Goal: Task Accomplishment & Management: Manage account settings

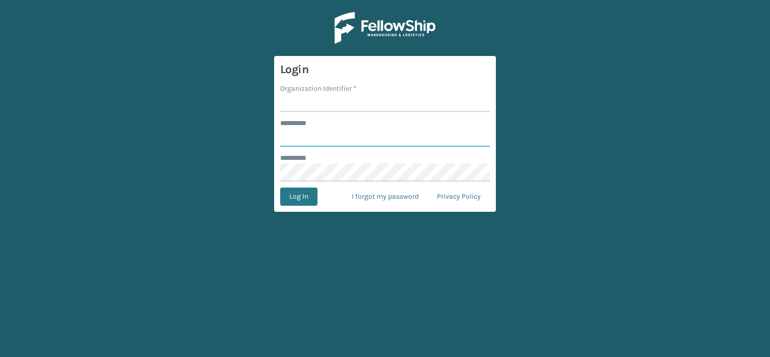
type input "***"
click at [61, 90] on main "Login Organization Identifier * ******** * *** ******** * Log In I forgot my pa…" at bounding box center [385, 178] width 770 height 357
click at [323, 103] on input "Organization Identifier *" at bounding box center [385, 103] width 210 height 18
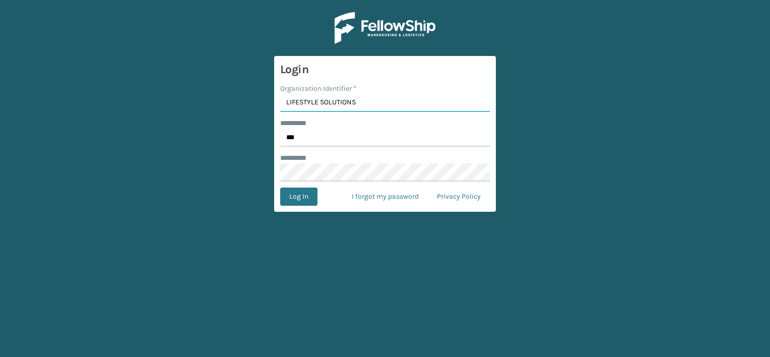
drag, startPoint x: 318, startPoint y: 102, endPoint x: 383, endPoint y: 106, distance: 64.6
click at [383, 106] on input "LIFESTYLE SOLUTIONS" at bounding box center [385, 103] width 210 height 18
type input "LIFESTYLE"
click at [297, 196] on button "Log In" at bounding box center [298, 196] width 37 height 18
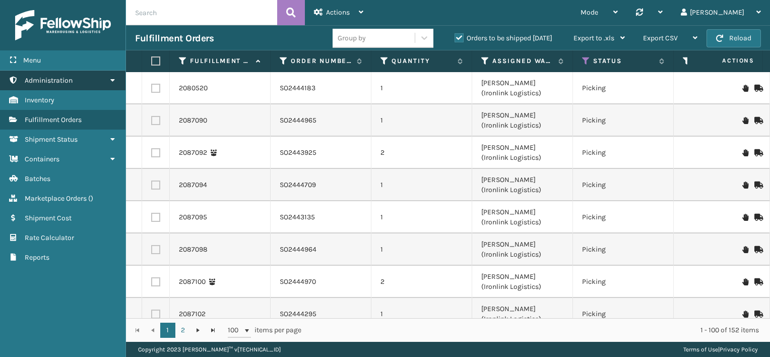
click at [88, 76] on link "Administration" at bounding box center [62, 81] width 125 height 20
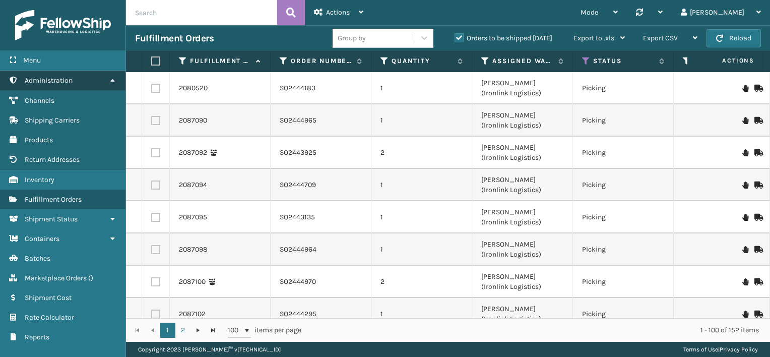
click at [88, 78] on link "Administration" at bounding box center [62, 81] width 125 height 20
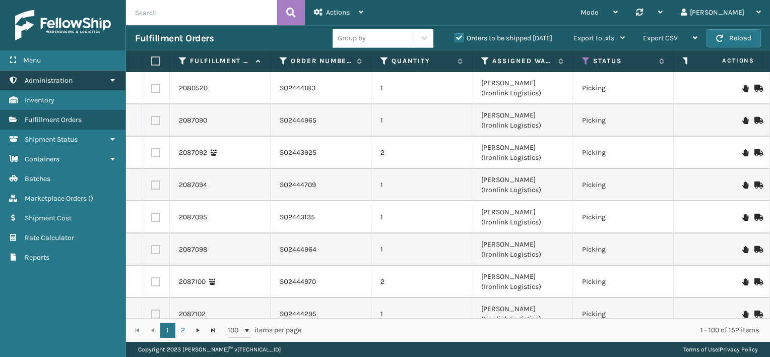
click at [79, 85] on link "Administration" at bounding box center [62, 81] width 125 height 20
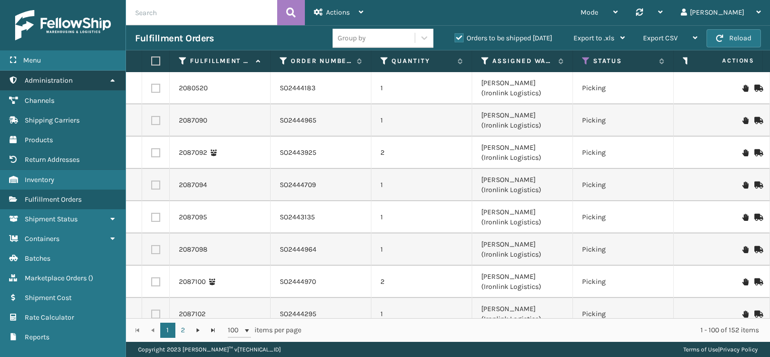
click at [80, 83] on link "Administration" at bounding box center [62, 81] width 125 height 20
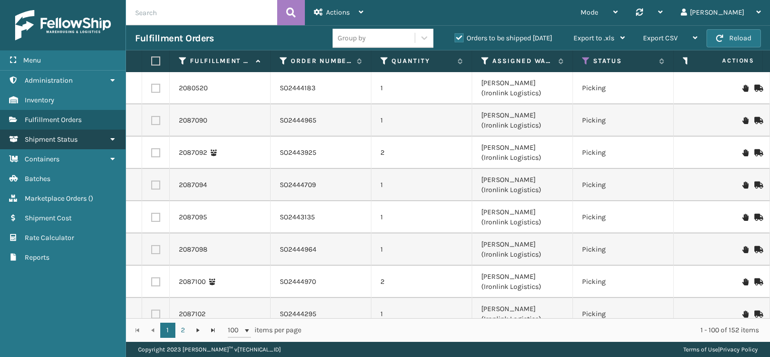
click at [75, 135] on span "Shipment Status" at bounding box center [51, 139] width 53 height 9
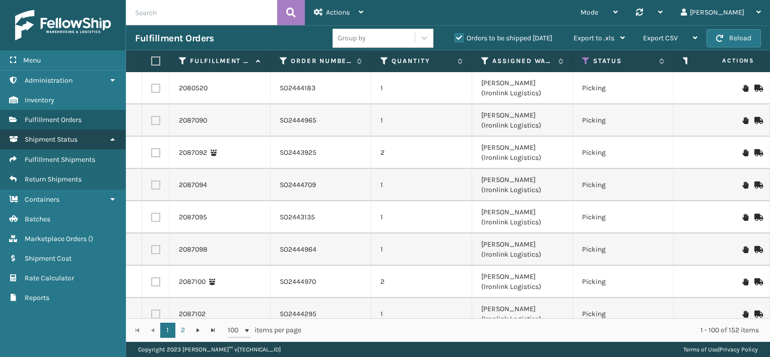
click at [75, 135] on span "Shipment Status" at bounding box center [51, 139] width 53 height 9
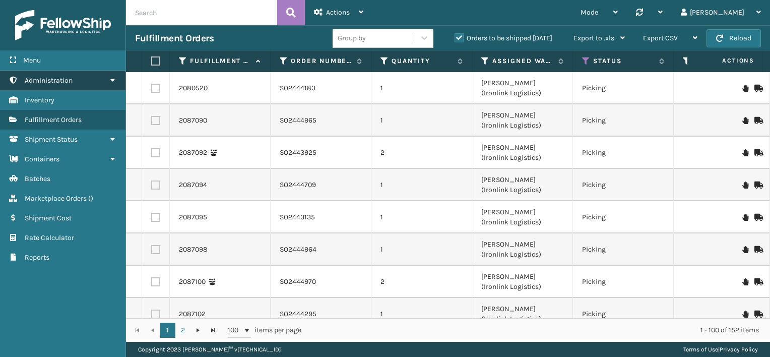
click at [78, 81] on link "Administration" at bounding box center [62, 81] width 125 height 20
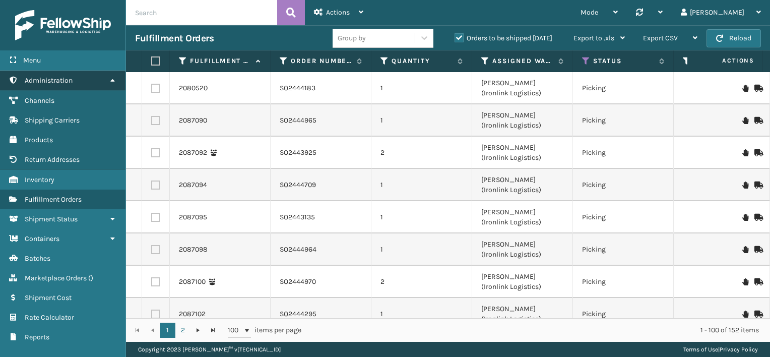
click at [78, 81] on link "Administration" at bounding box center [62, 81] width 125 height 20
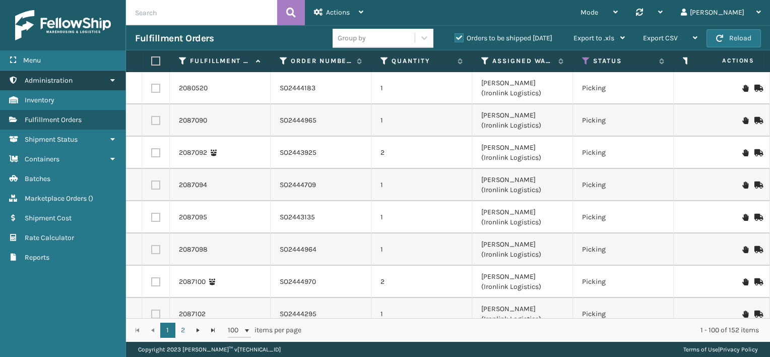
click at [89, 81] on link "Administration" at bounding box center [62, 81] width 125 height 20
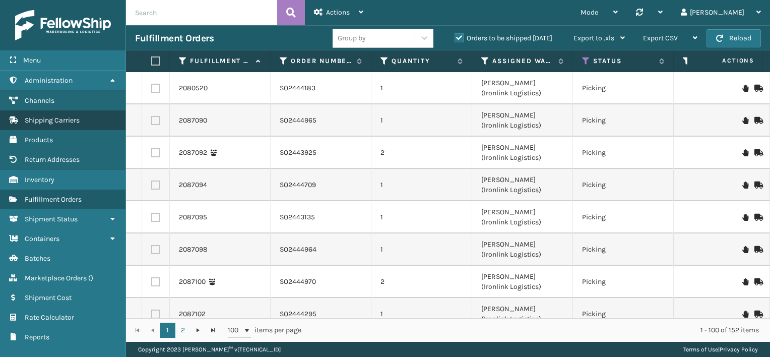
click at [44, 120] on span "Shipping Carriers" at bounding box center [52, 120] width 55 height 9
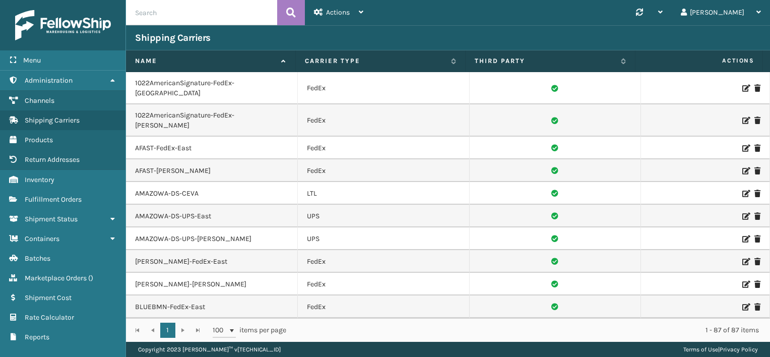
click at [203, 85] on td "1022AmericanSignature-FedEx-[GEOGRAPHIC_DATA]" at bounding box center [212, 88] width 172 height 32
click at [742, 85] on icon at bounding box center [745, 88] width 6 height 7
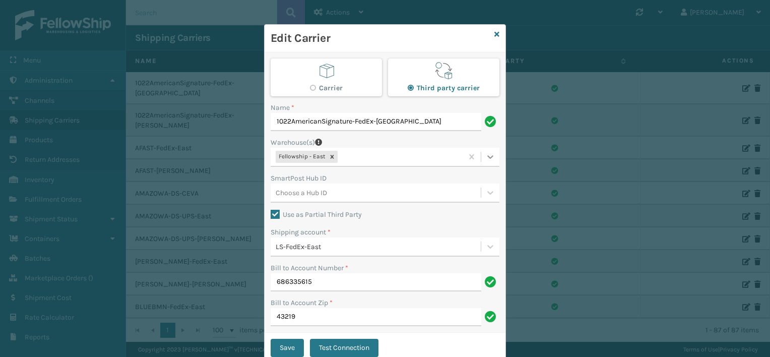
click at [485, 158] on icon at bounding box center [490, 157] width 10 height 10
click at [575, 307] on div "Choose the WH(s) you want to designate this carrier to. Edit Carrier Carrier Th…" at bounding box center [385, 178] width 770 height 357
